Goal: Navigation & Orientation: Understand site structure

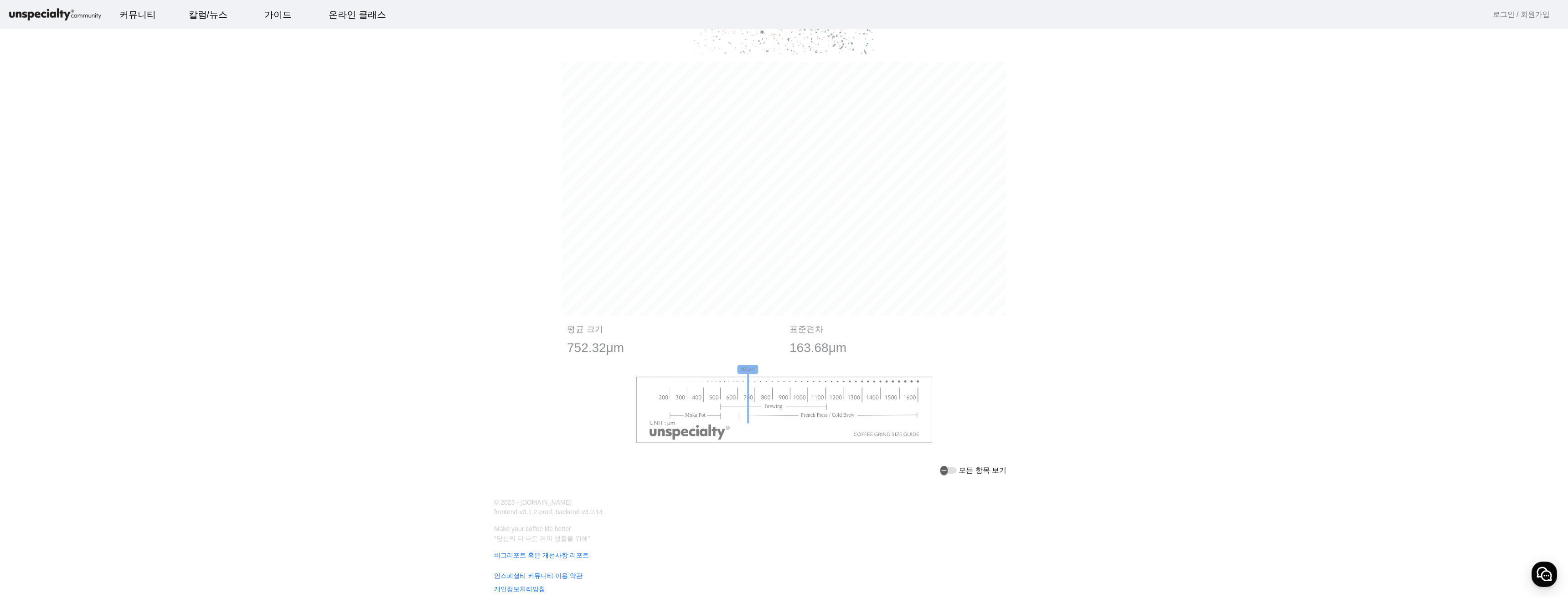
scroll to position [842, 0]
drag, startPoint x: 761, startPoint y: 382, endPoint x: 779, endPoint y: 383, distance: 18.0
click at [779, 383] on image at bounding box center [784, 402] width 296 height 66
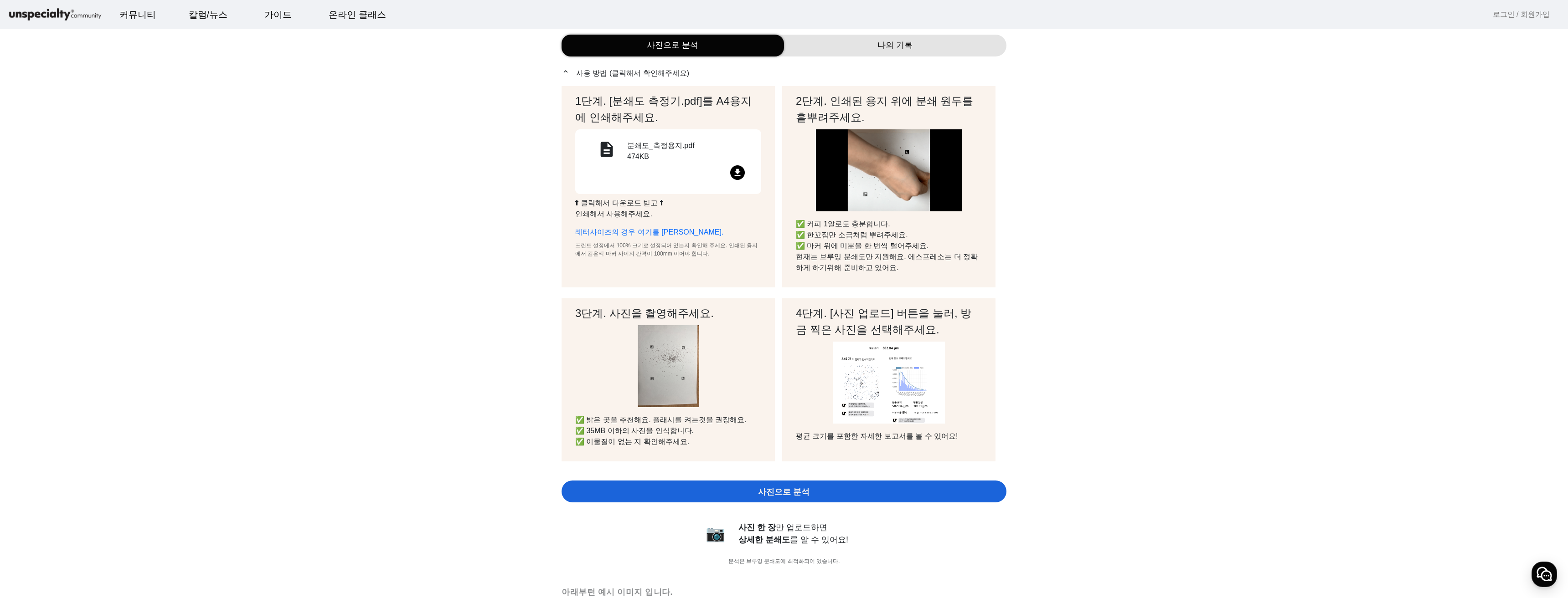
scroll to position [0, 0]
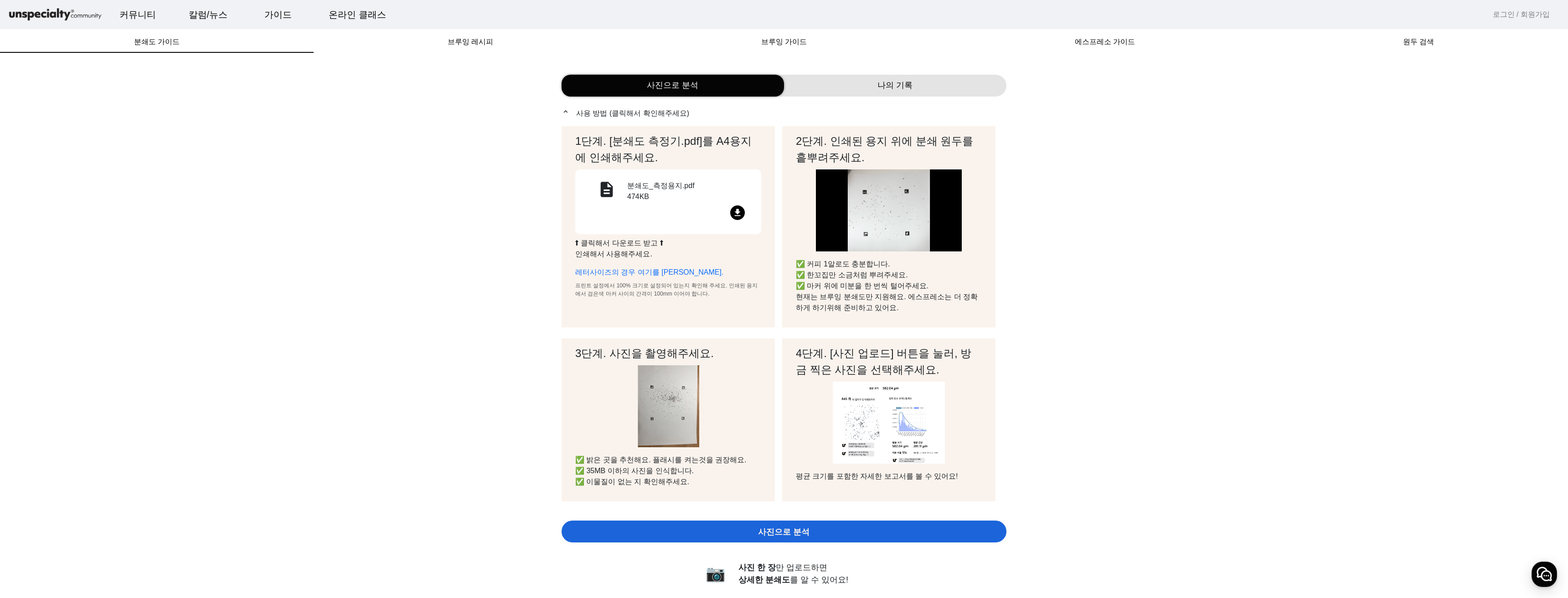
drag, startPoint x: 1138, startPoint y: 434, endPoint x: 978, endPoint y: 179, distance: 301.0
click at [857, 80] on div "나의 기록" at bounding box center [895, 86] width 222 height 22
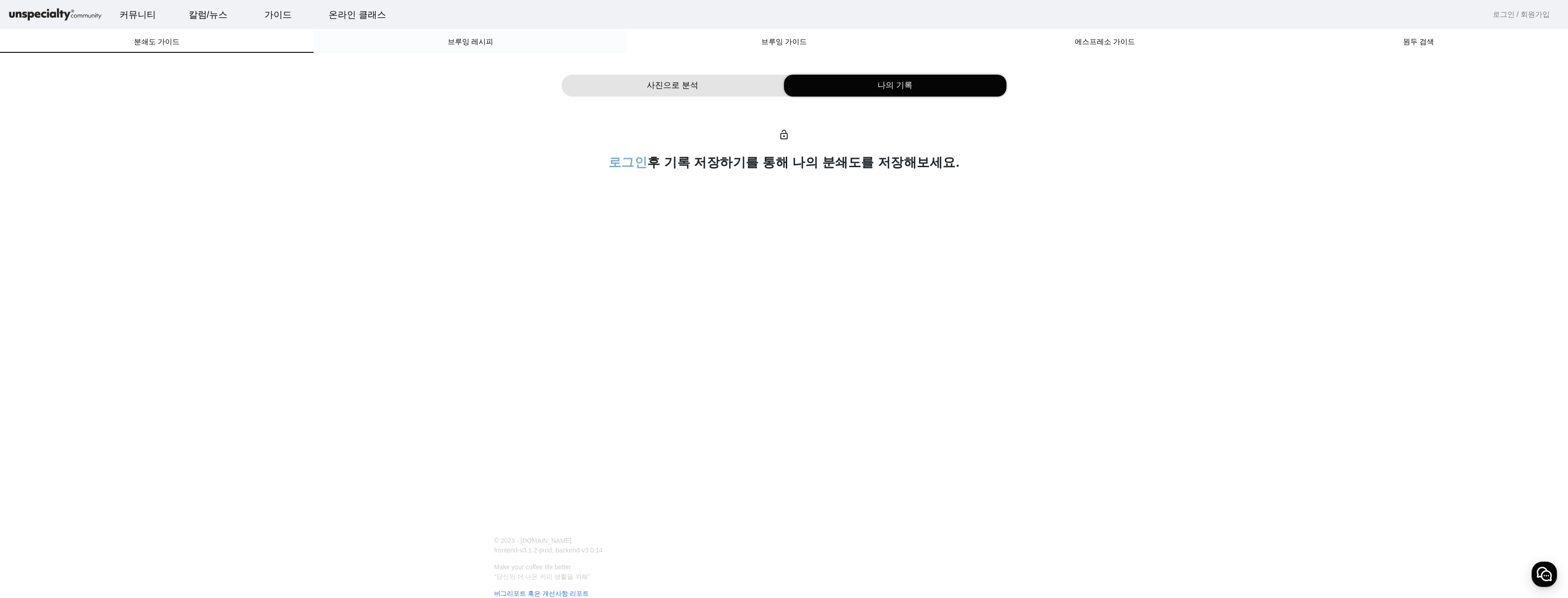
click at [489, 35] on span "브루잉 레시피" at bounding box center [470, 42] width 46 height 22
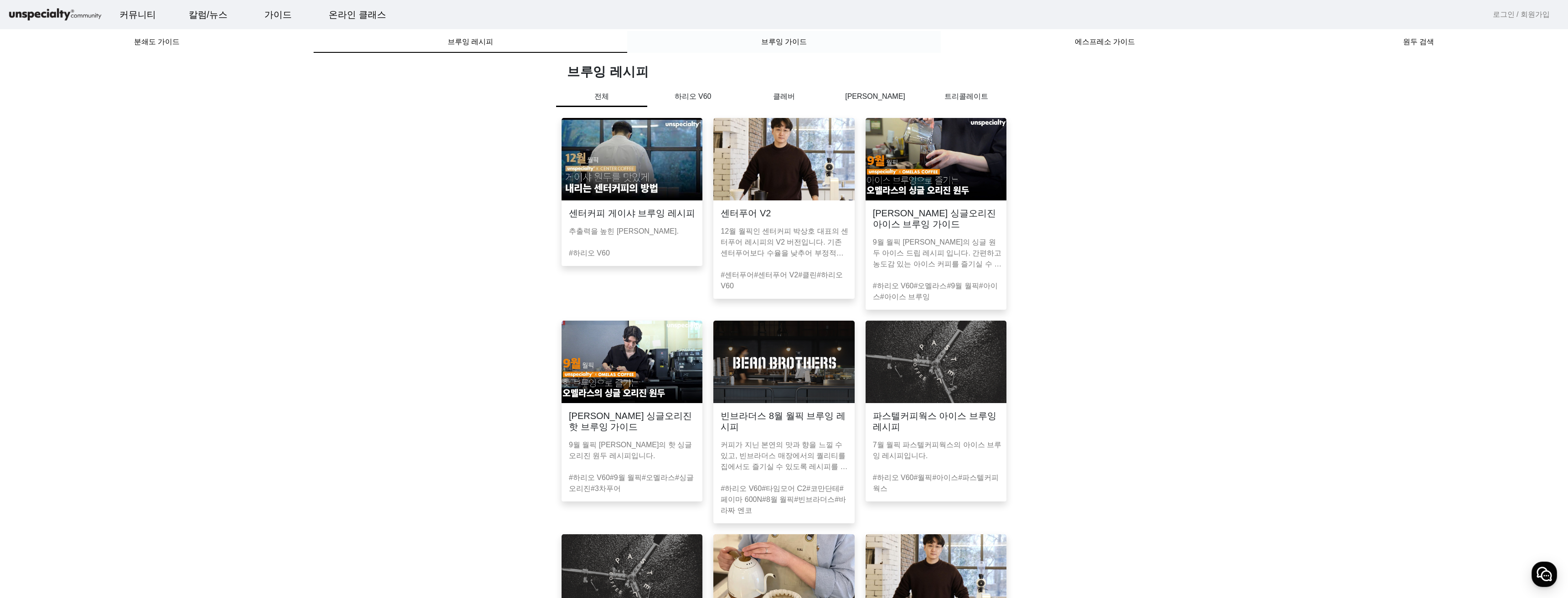
click at [729, 39] on div "브루잉 가이드" at bounding box center [783, 42] width 313 height 22
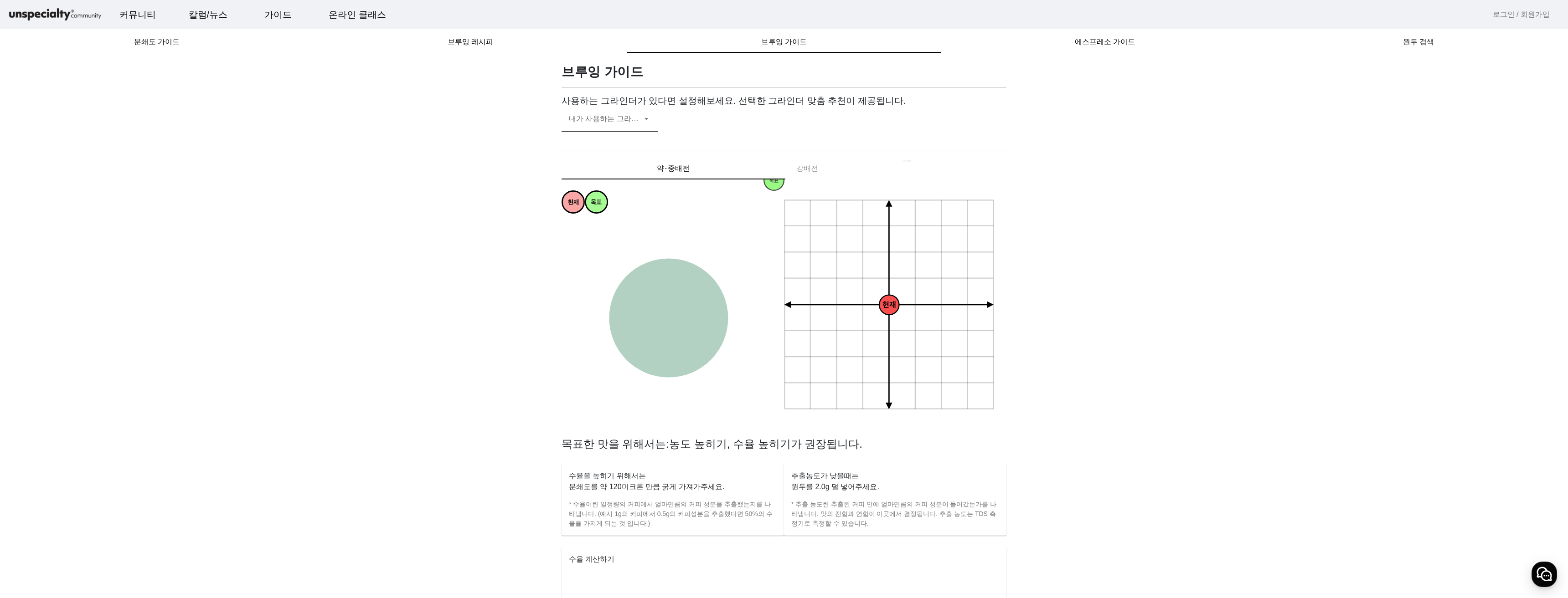
click at [581, 119] on span at bounding box center [606, 122] width 73 height 11
click at [502, 282] on div at bounding box center [784, 299] width 1568 height 598
click at [1090, 46] on span "에스프레소 가이드" at bounding box center [1105, 42] width 60 height 7
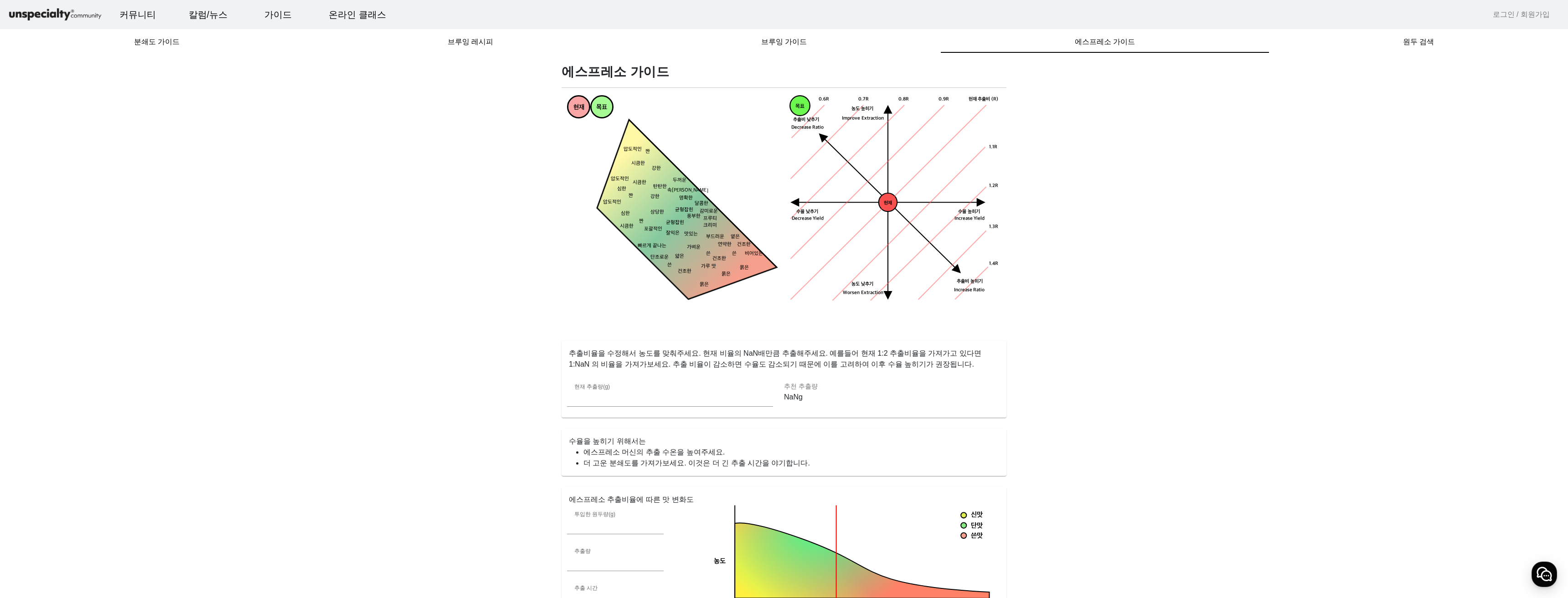
drag, startPoint x: 1150, startPoint y: 246, endPoint x: 1303, endPoint y: 59, distance: 241.6
click at [1397, 41] on div "원두 검색" at bounding box center [1418, 42] width 299 height 22
